Goal: Information Seeking & Learning: Learn about a topic

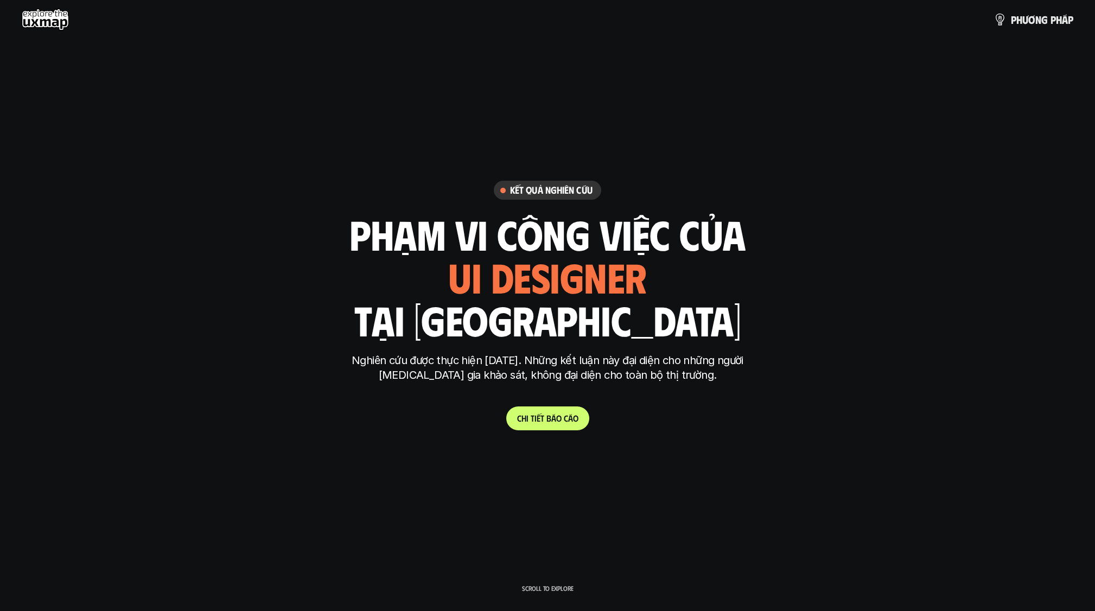
scroll to position [3291, 0]
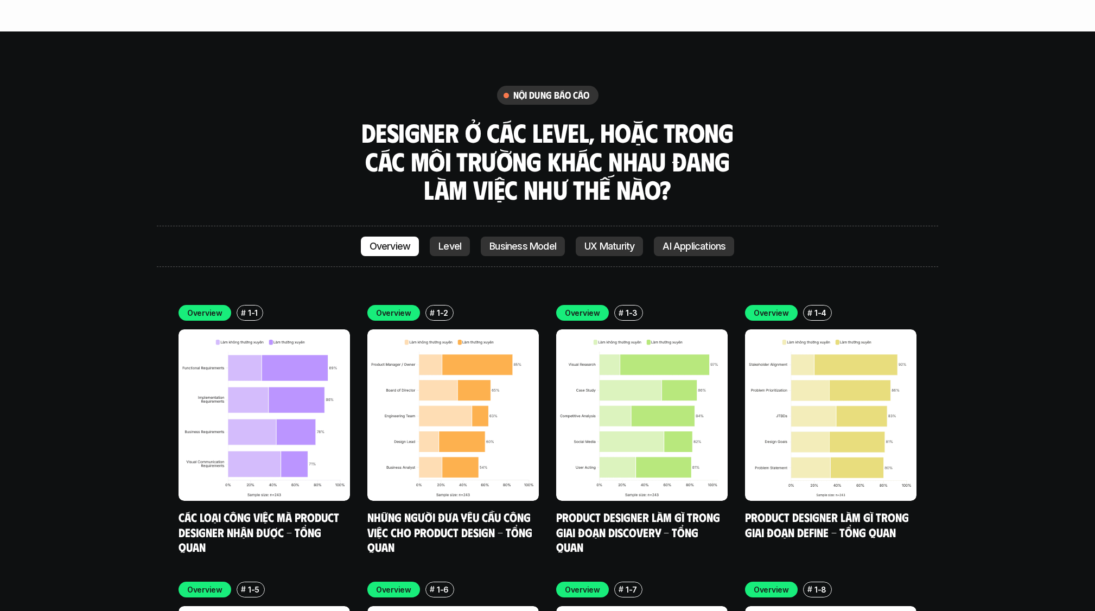
scroll to position [3099, 0]
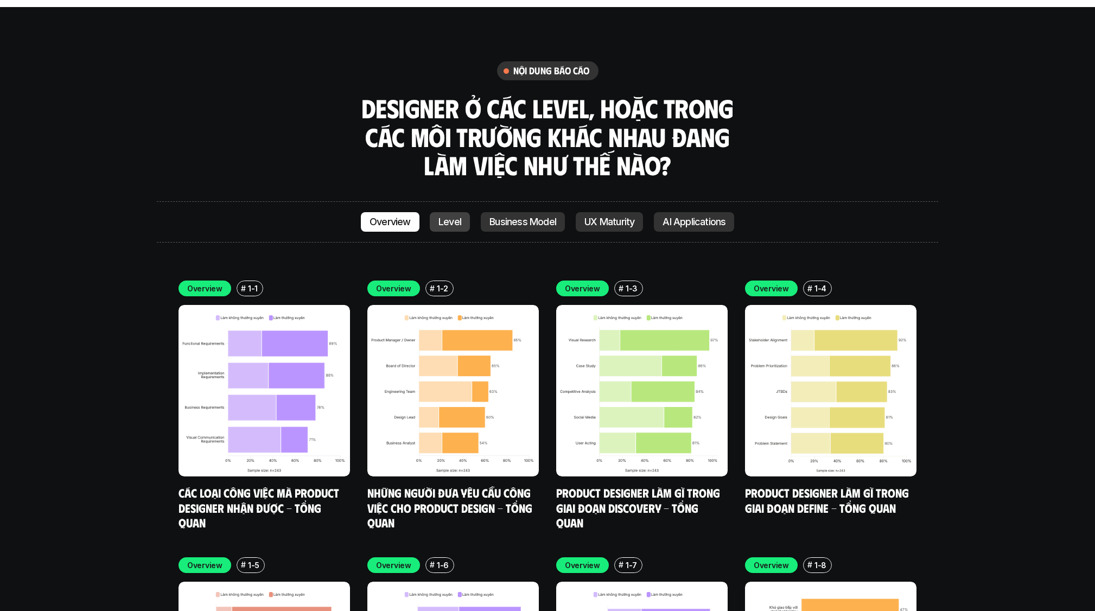
click at [376, 212] on link "Level" at bounding box center [450, 222] width 40 height 20
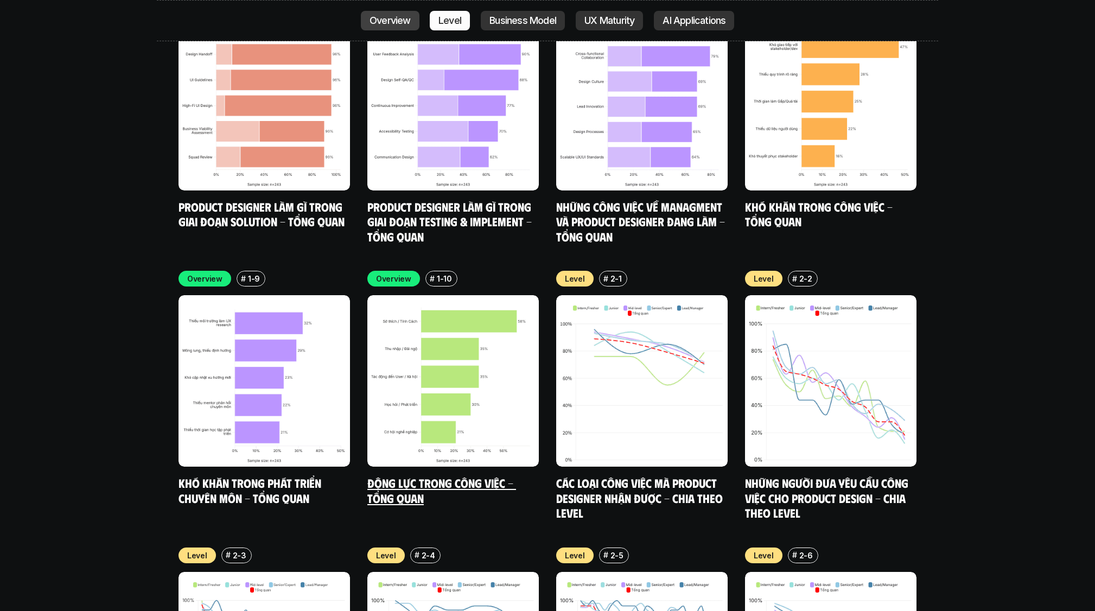
scroll to position [3855, 0]
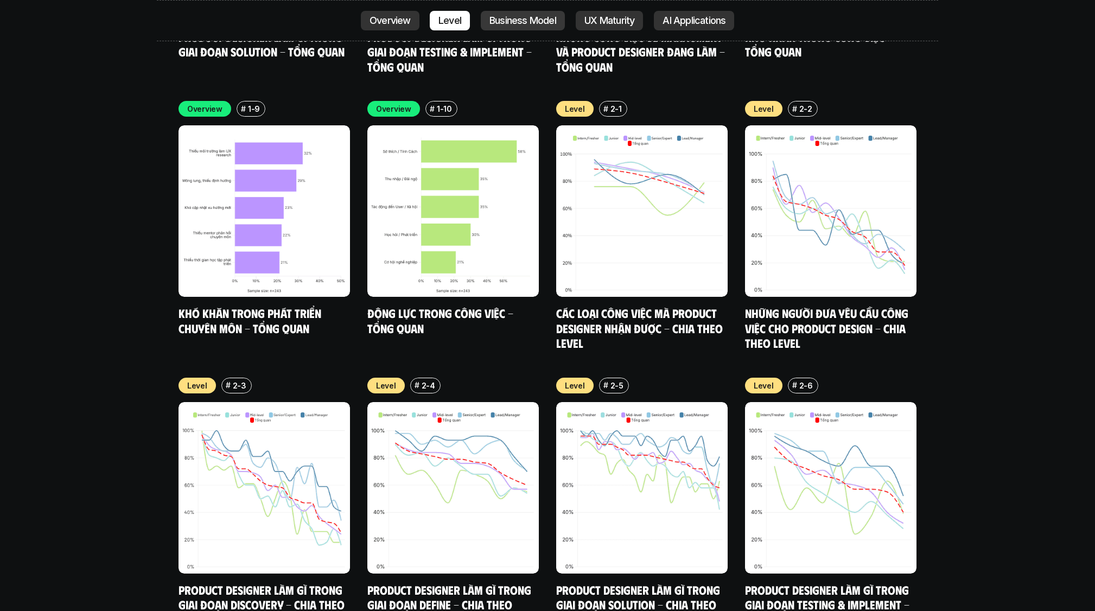
click at [376, 30] on link "Business Model" at bounding box center [523, 21] width 84 height 20
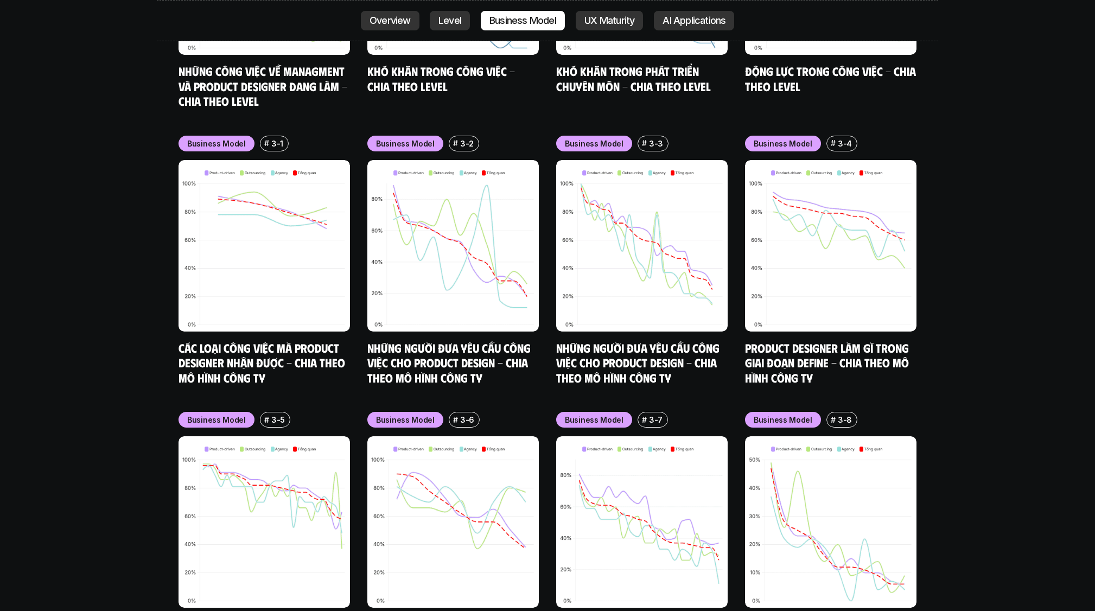
scroll to position [4684, 0]
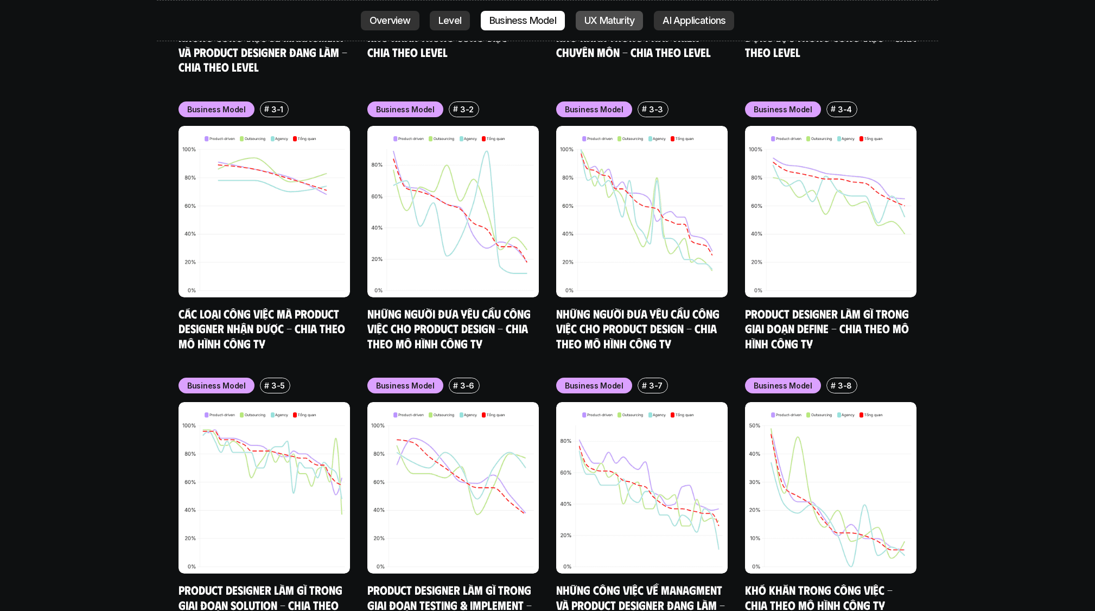
click at [376, 20] on p "UX Maturity" at bounding box center [609, 20] width 50 height 11
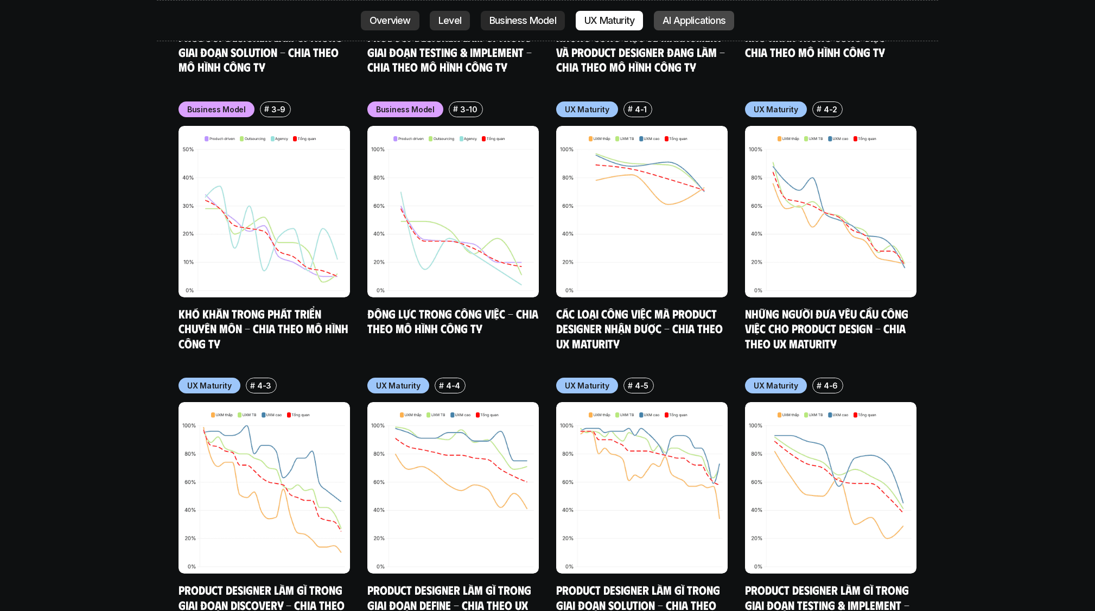
click at [376, 20] on p "AI Applications" at bounding box center [694, 20] width 63 height 11
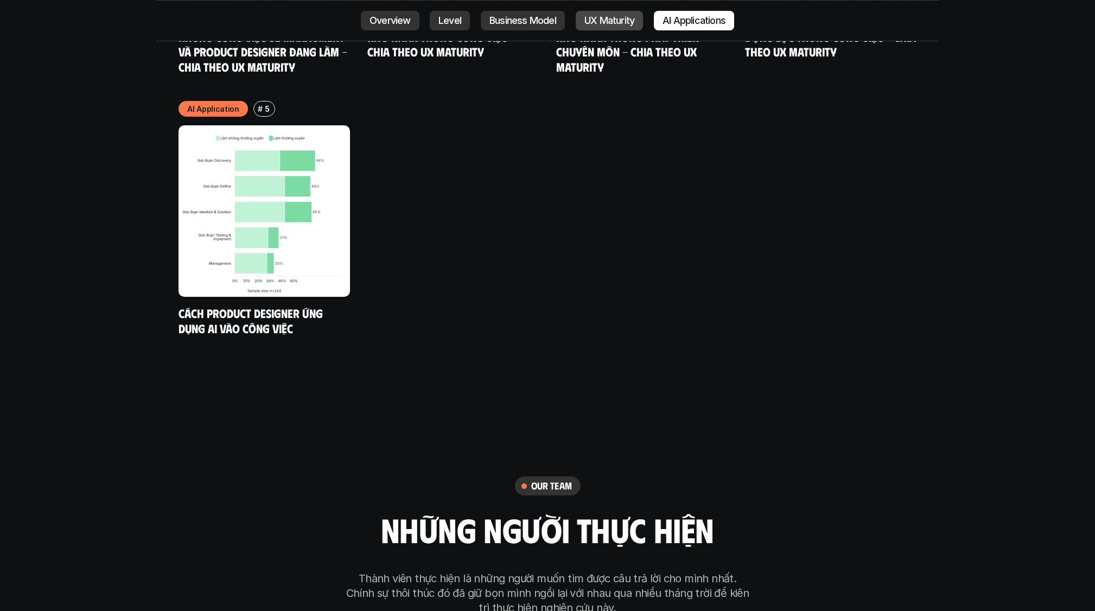
click at [376, 24] on p "UX Maturity" at bounding box center [609, 20] width 50 height 11
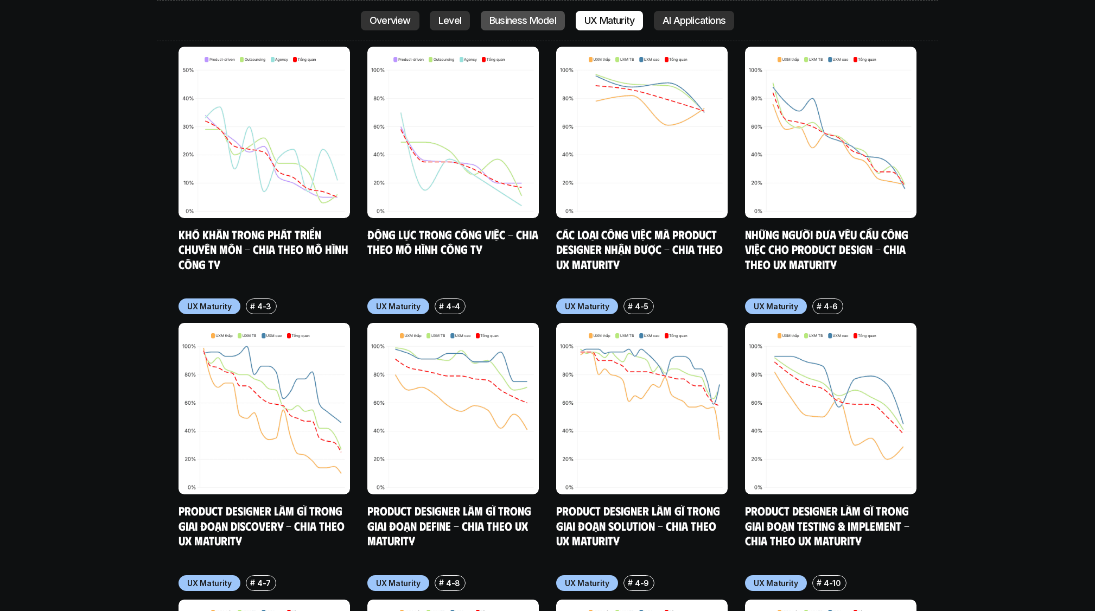
click at [376, 22] on p "Business Model" at bounding box center [522, 20] width 67 height 11
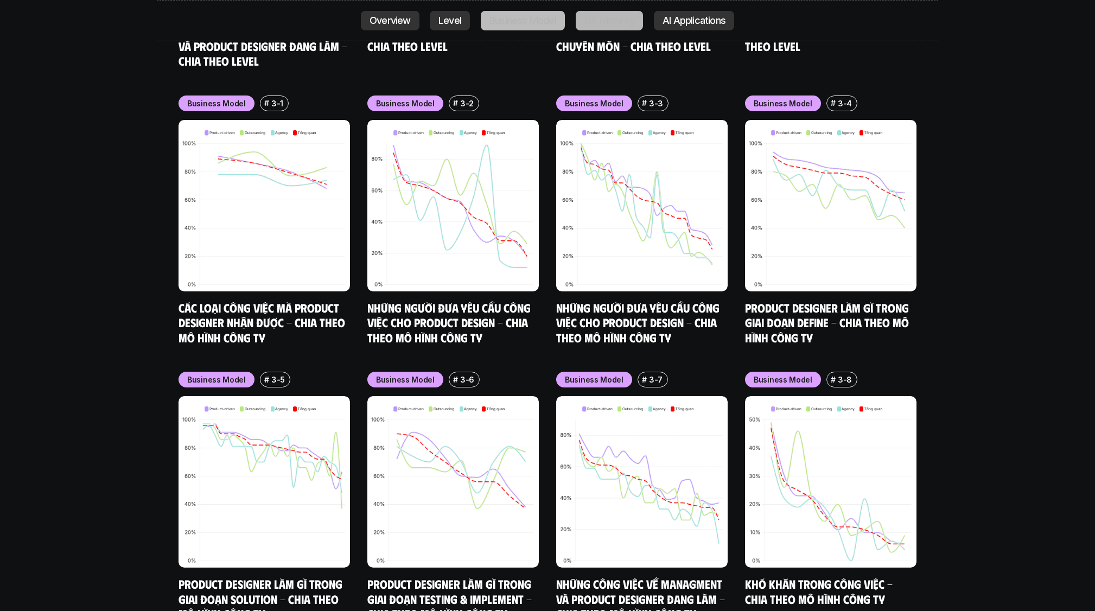
click at [376, 25] on p "Level" at bounding box center [449, 20] width 23 height 11
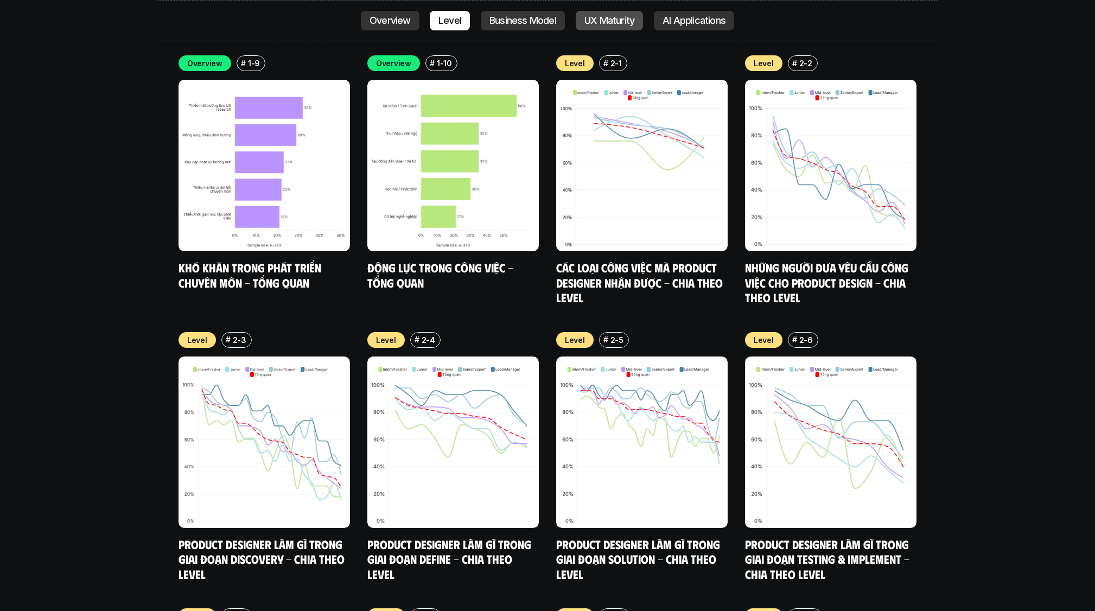
click at [376, 23] on p "UX Maturity" at bounding box center [609, 20] width 50 height 11
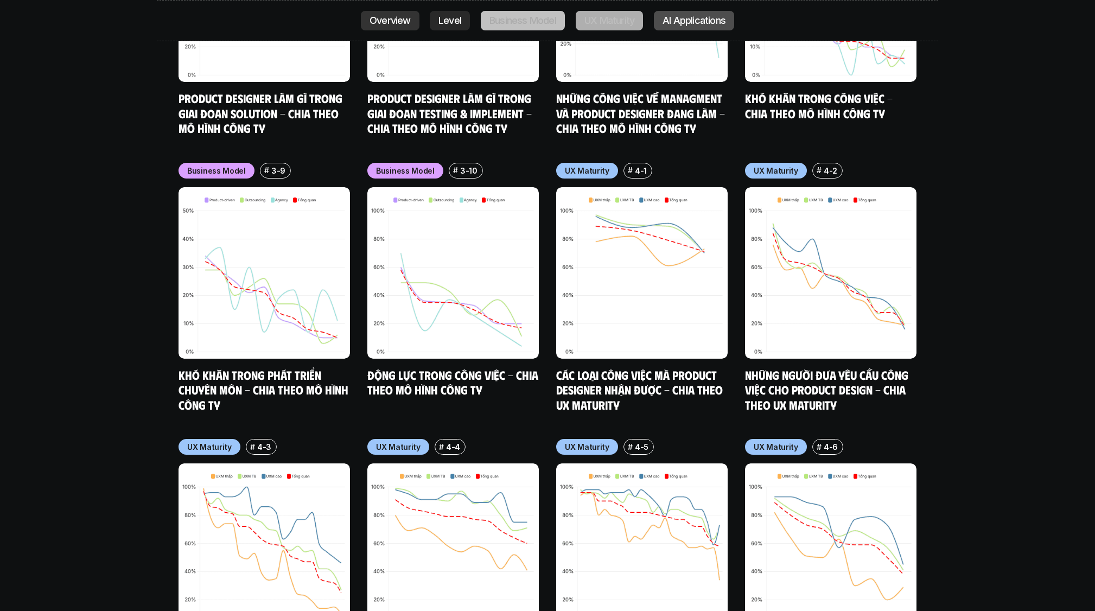
click at [376, 23] on p "AI Applications" at bounding box center [694, 20] width 63 height 11
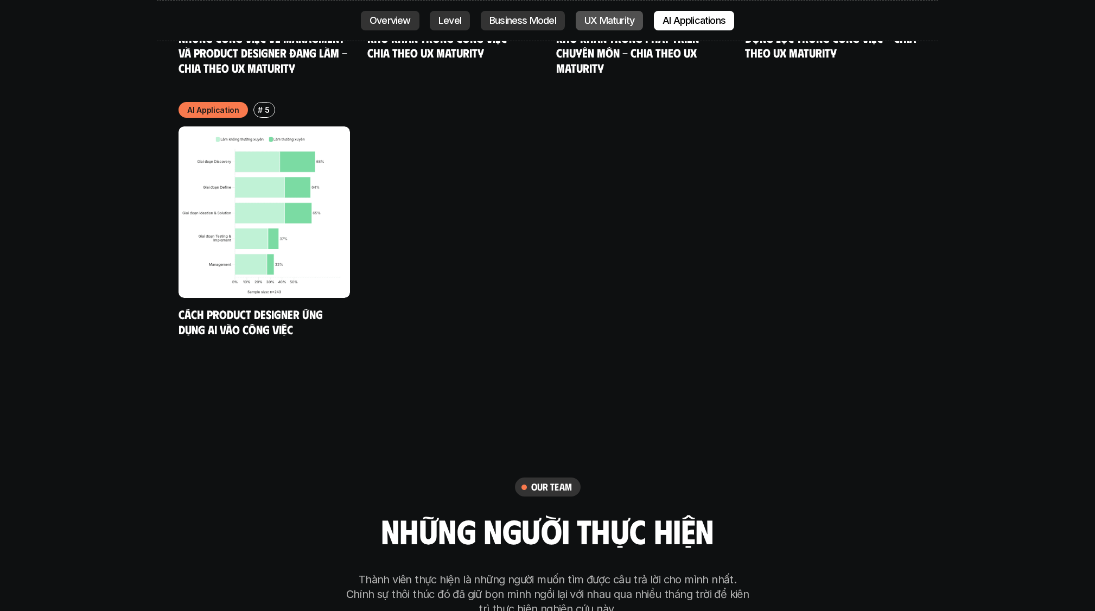
click at [376, 23] on p "UX Maturity" at bounding box center [609, 20] width 50 height 11
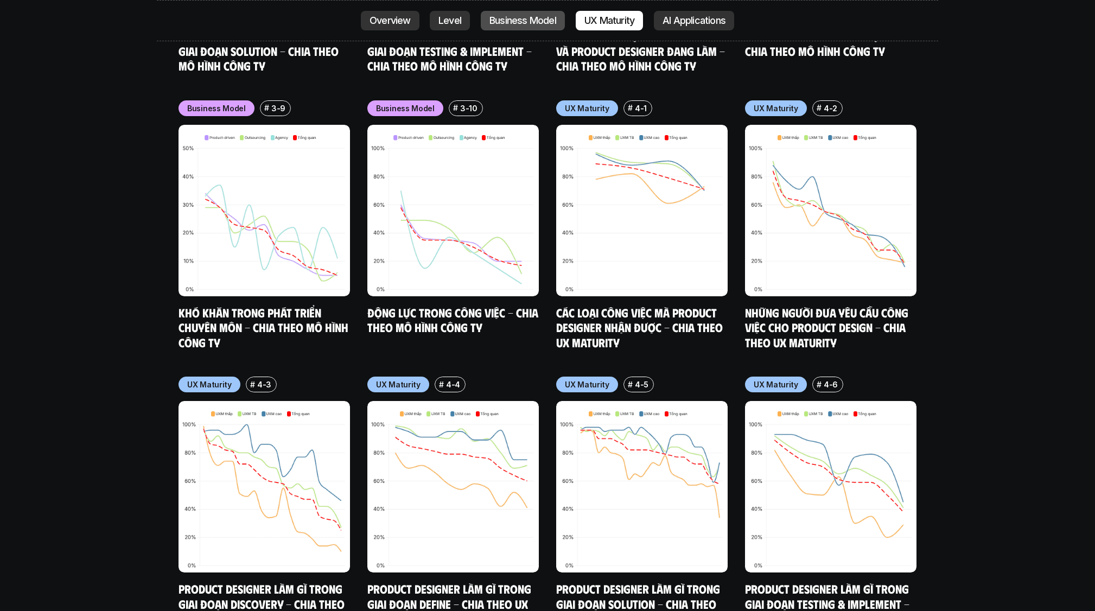
click at [376, 22] on p "Business Model" at bounding box center [522, 20] width 67 height 11
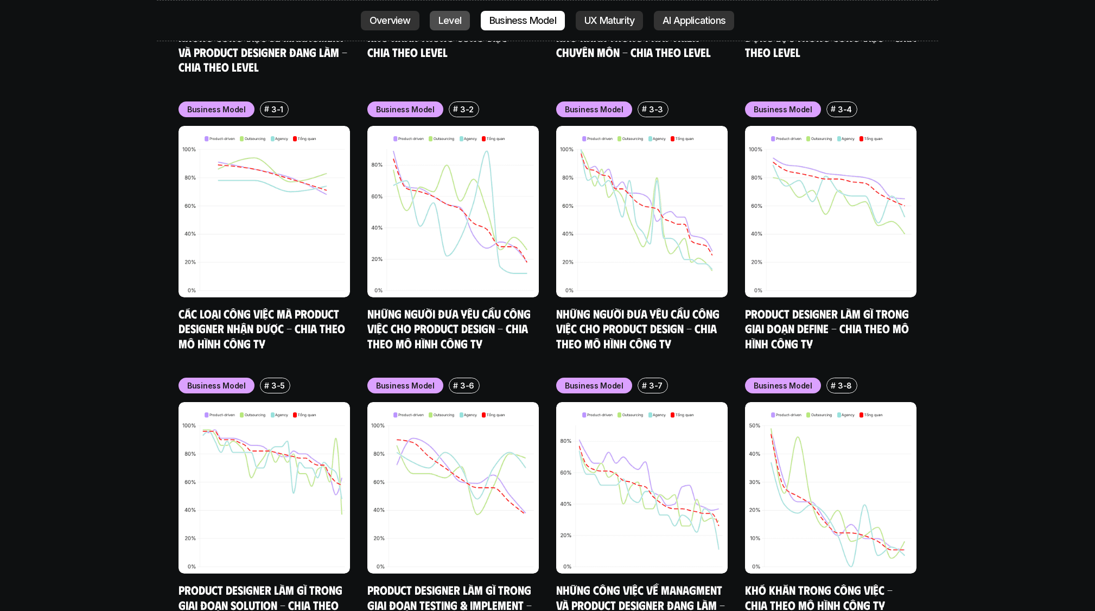
click at [376, 23] on p "Level" at bounding box center [449, 20] width 23 height 11
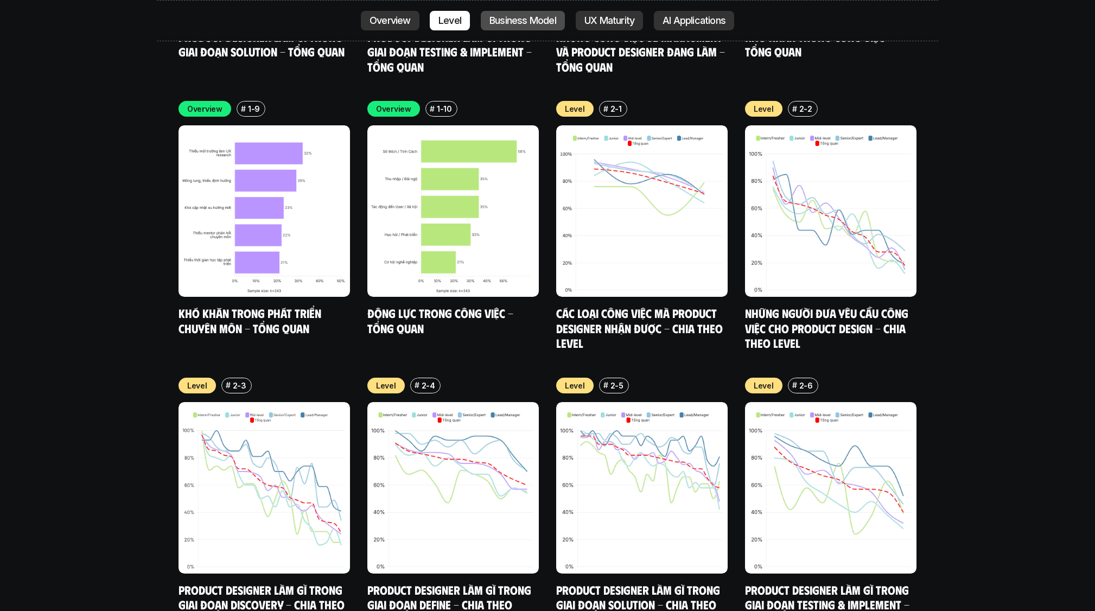
click at [376, 15] on p "Business Model" at bounding box center [522, 20] width 67 height 11
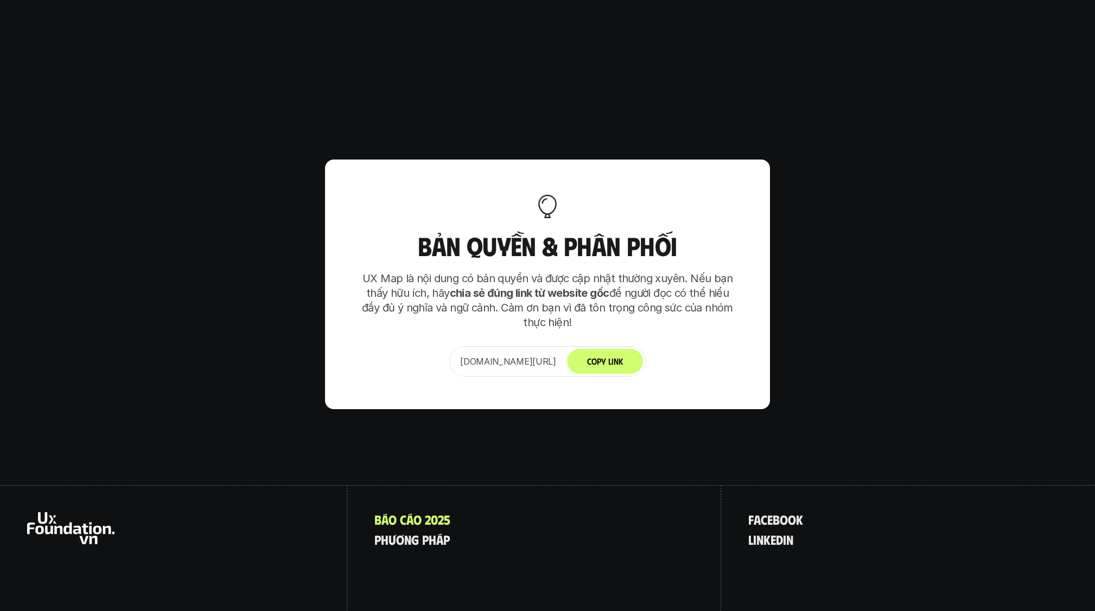
scroll to position [6947, 0]
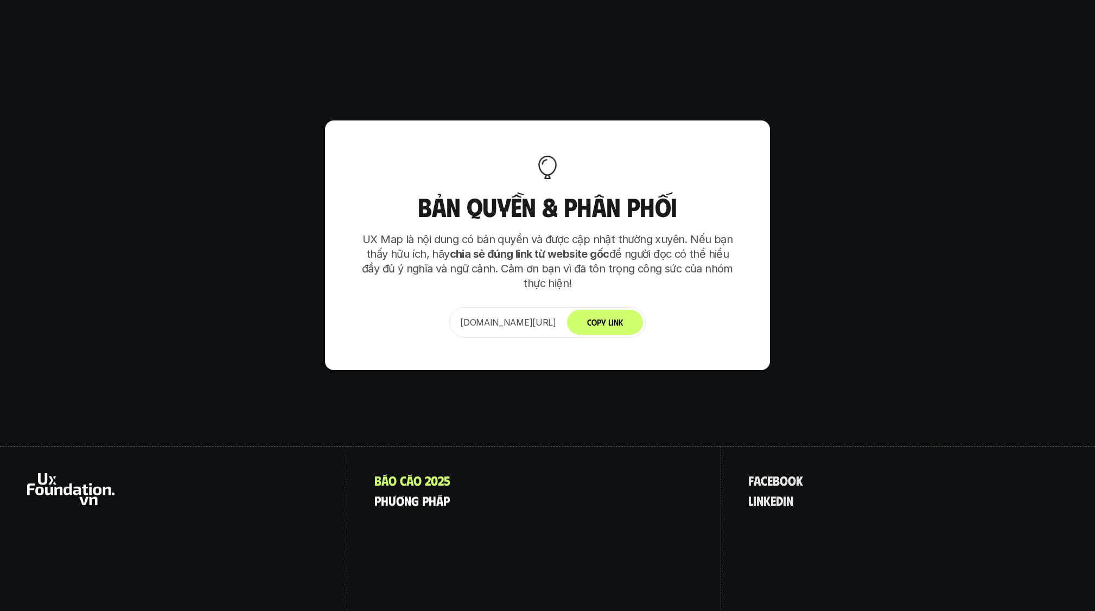
click at [376, 493] on p "p h ư ơ n g p h á p" at bounding box center [411, 500] width 75 height 14
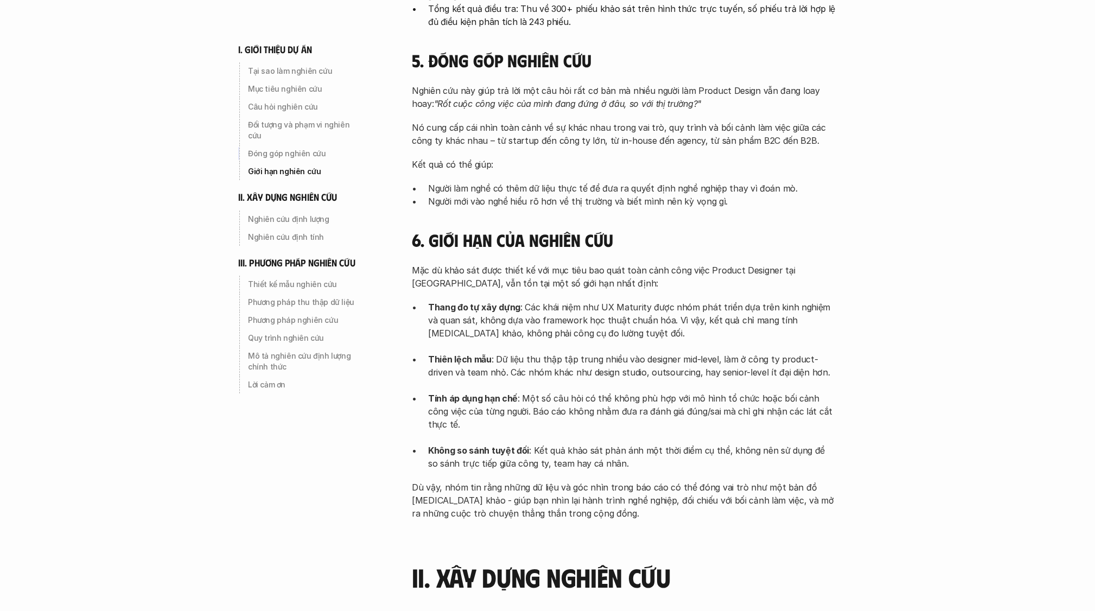
scroll to position [906, 0]
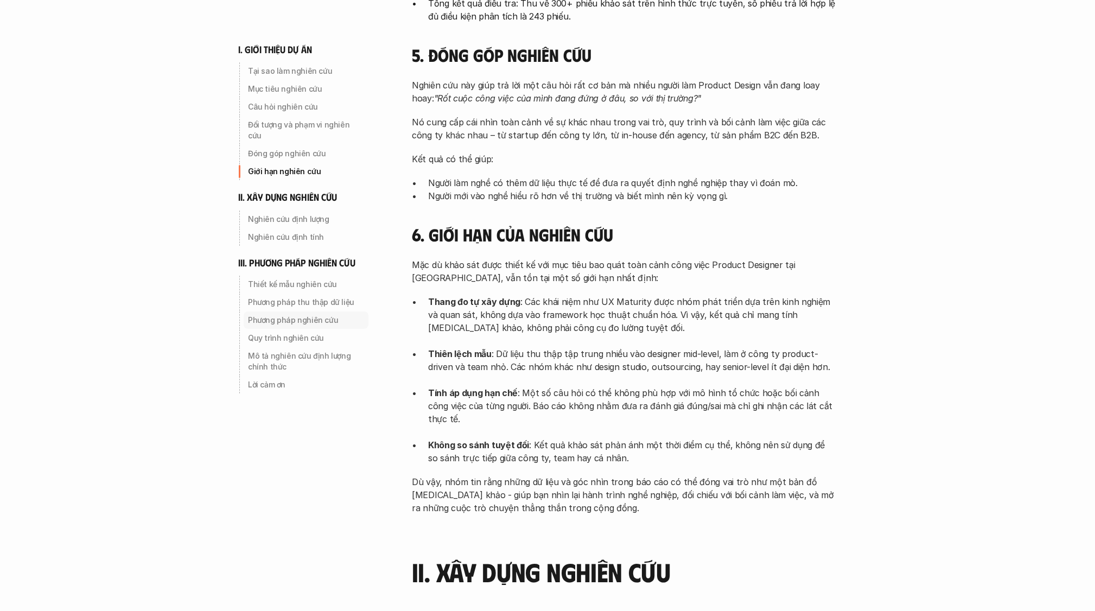
click at [288, 297] on p "Phương pháp thu thập dữ liệu" at bounding box center [306, 302] width 116 height 11
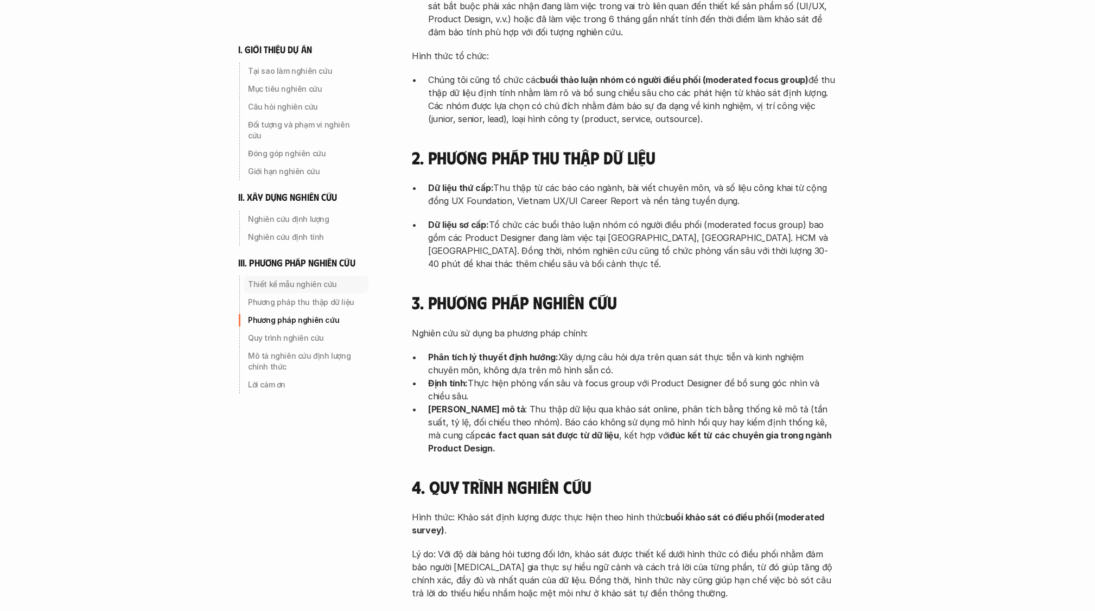
click at [307, 279] on p "Thiết kế mẫu nghiên cứu" at bounding box center [306, 284] width 116 height 11
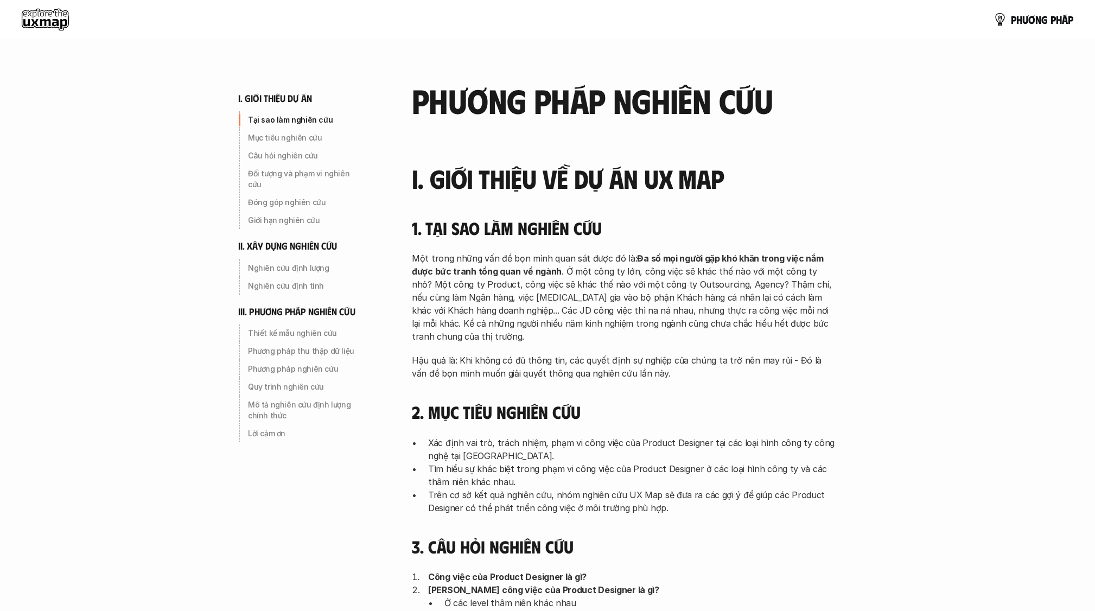
click at [46, 23] on use at bounding box center [45, 20] width 47 height 22
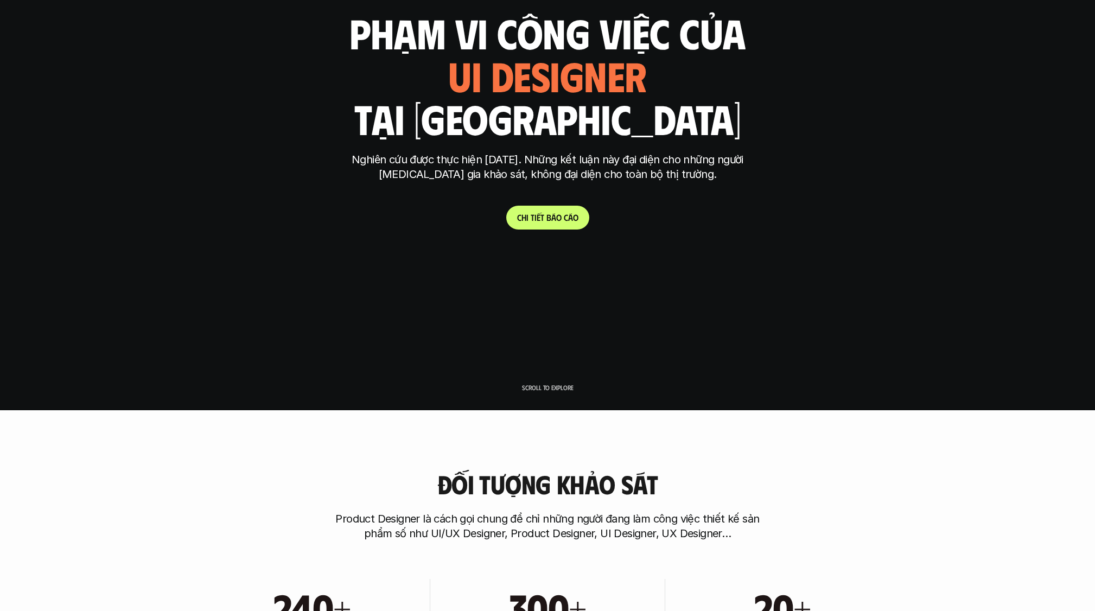
scroll to position [115, 0]
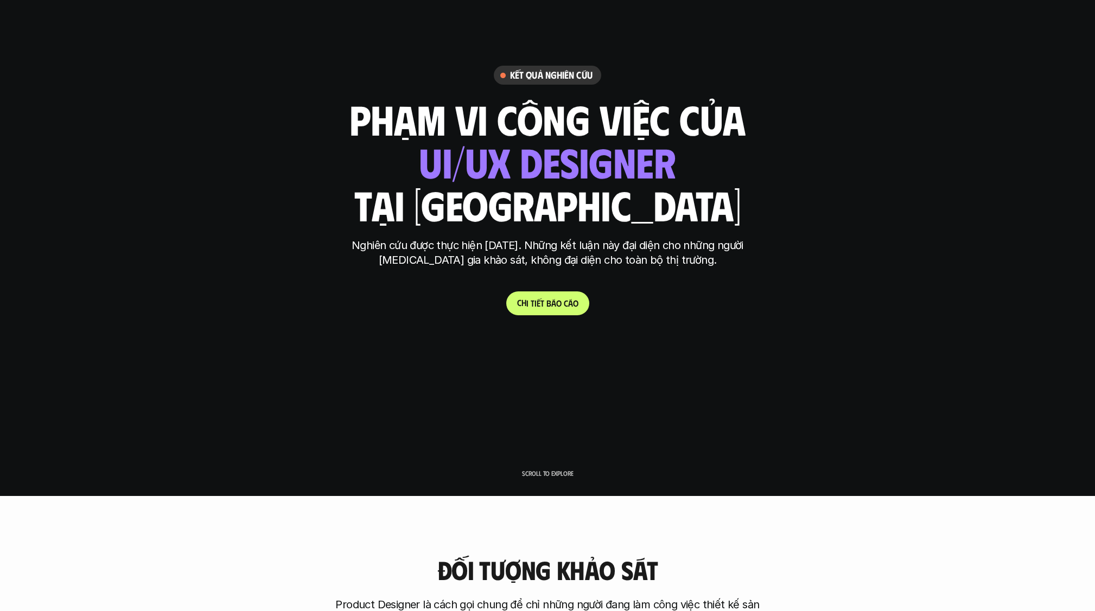
click at [376, 293] on link "C h i t i ế t b á o c á o" at bounding box center [547, 303] width 83 height 24
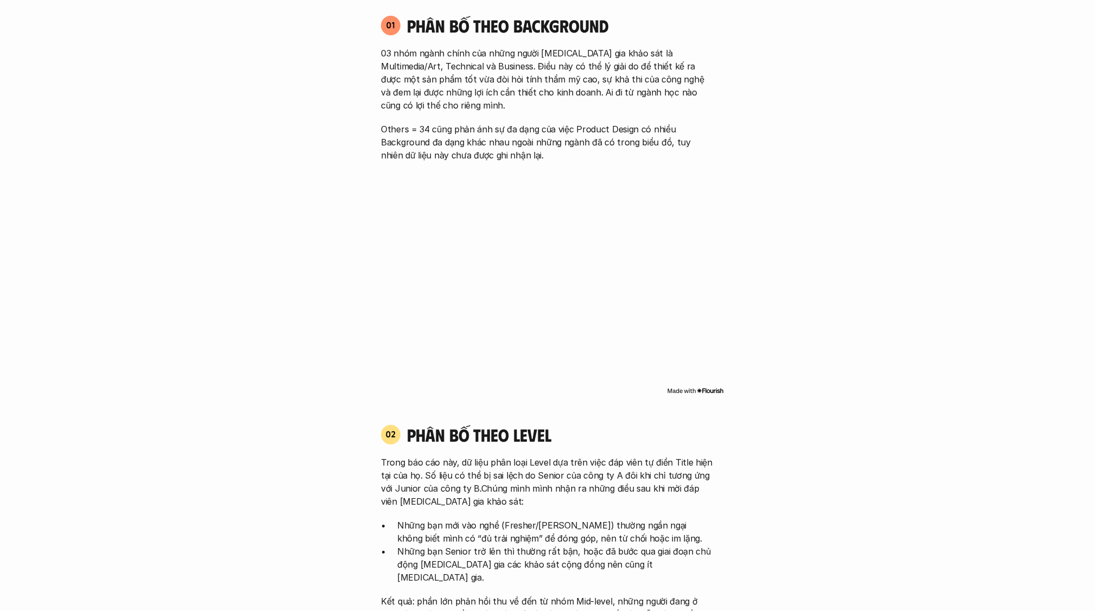
scroll to position [892, 0]
